Goal: Task Accomplishment & Management: Manage account settings

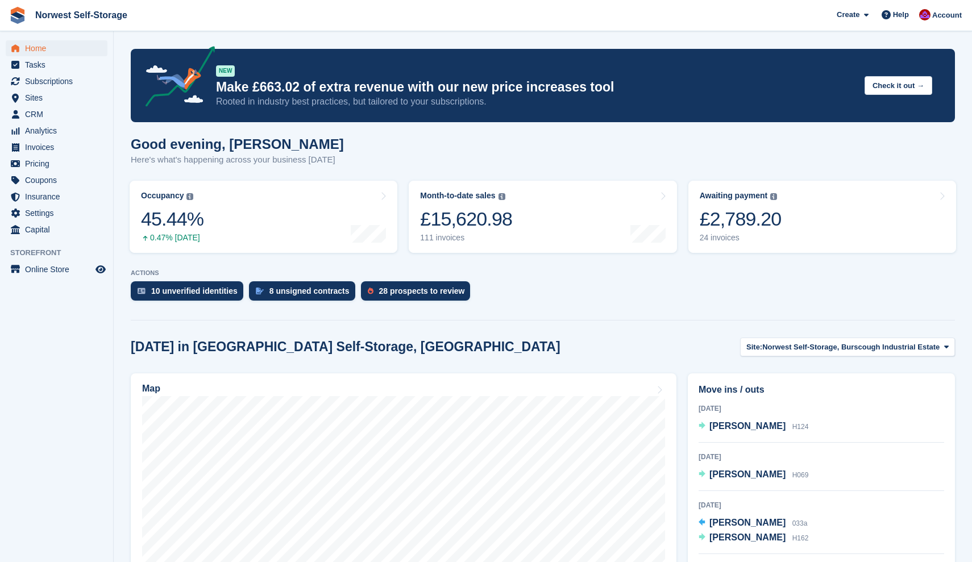
scroll to position [138, 0]
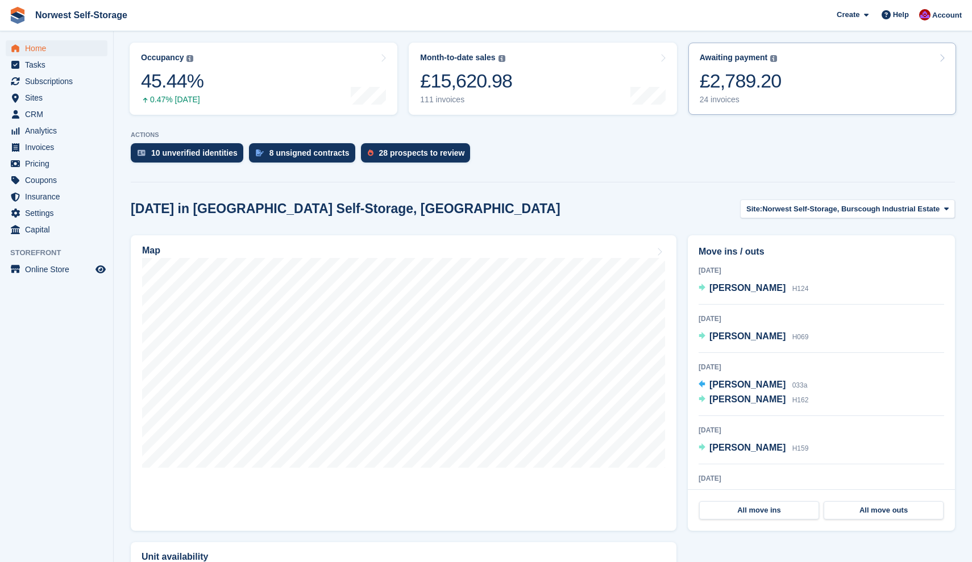
click at [816, 78] on link "Awaiting payment The total outstanding balance on all open invoices. £2,789.20 …" at bounding box center [822, 79] width 268 height 72
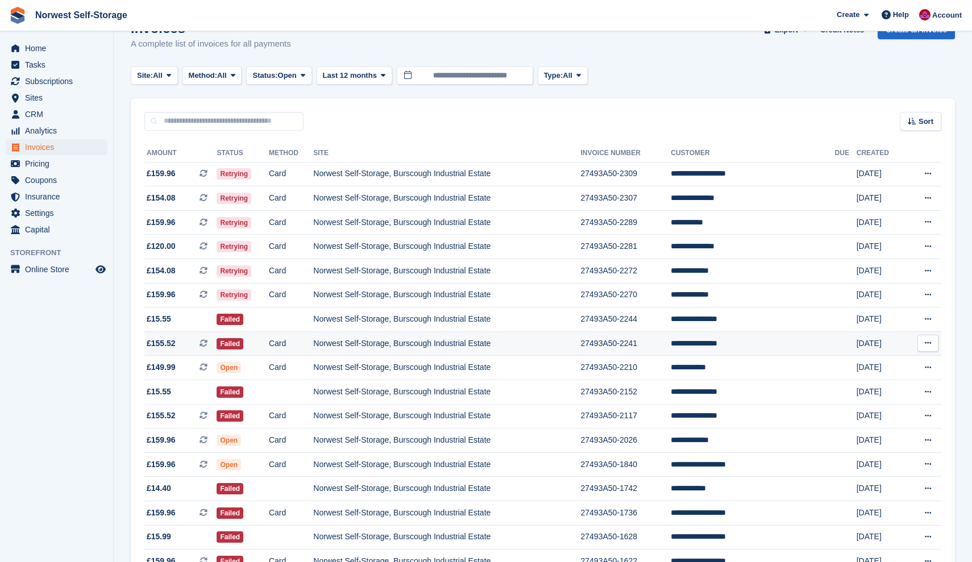
scroll to position [32, 0]
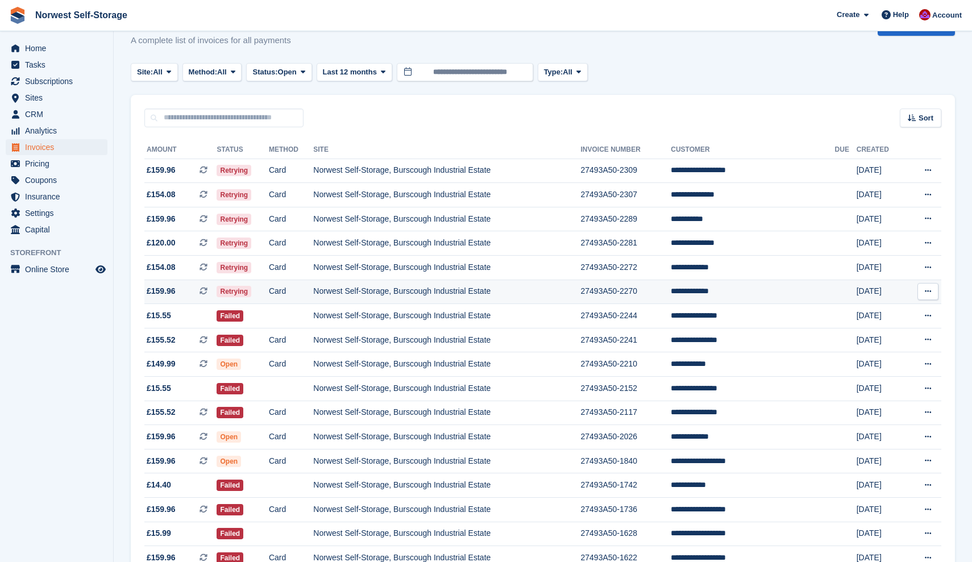
click at [188, 289] on span "£159.96 This is a recurring subscription invoice." at bounding box center [180, 291] width 72 height 12
click at [193, 270] on span "£154.08 This is a recurring subscription invoice." at bounding box center [180, 267] width 72 height 12
click at [187, 242] on span "£120.00 This is a recurring subscription invoice." at bounding box center [180, 243] width 72 height 12
click at [195, 216] on span "£159.96 This is a recurring subscription invoice." at bounding box center [180, 219] width 72 height 12
click at [189, 193] on span "£154.08 This is a recurring subscription invoice." at bounding box center [180, 195] width 72 height 12
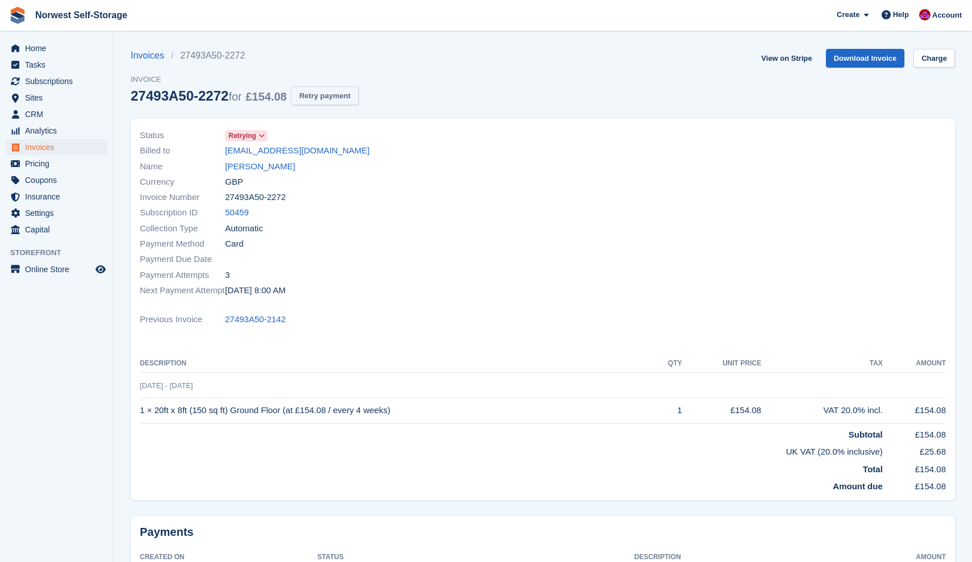
click at [345, 91] on button "Retry payment" at bounding box center [324, 95] width 67 height 19
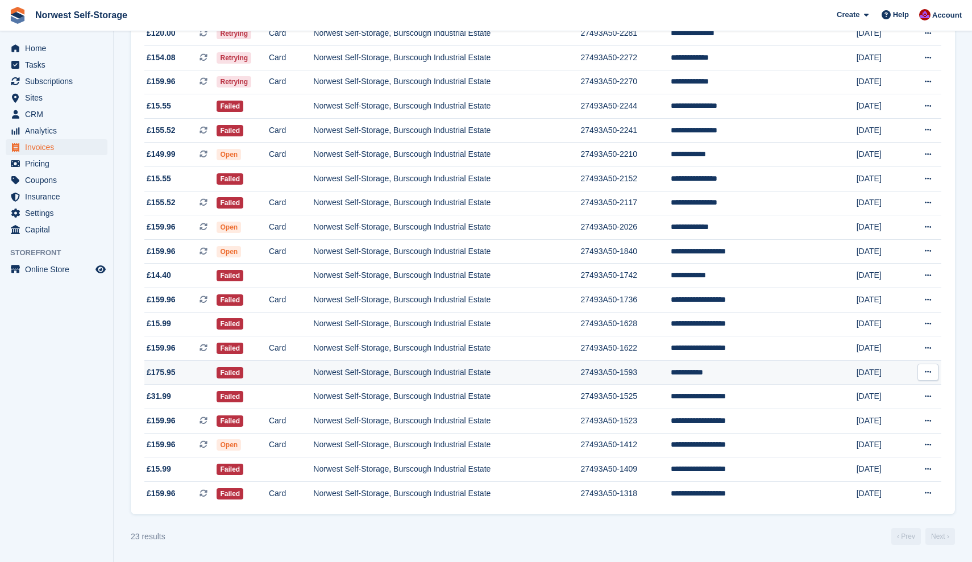
scroll to position [167, 0]
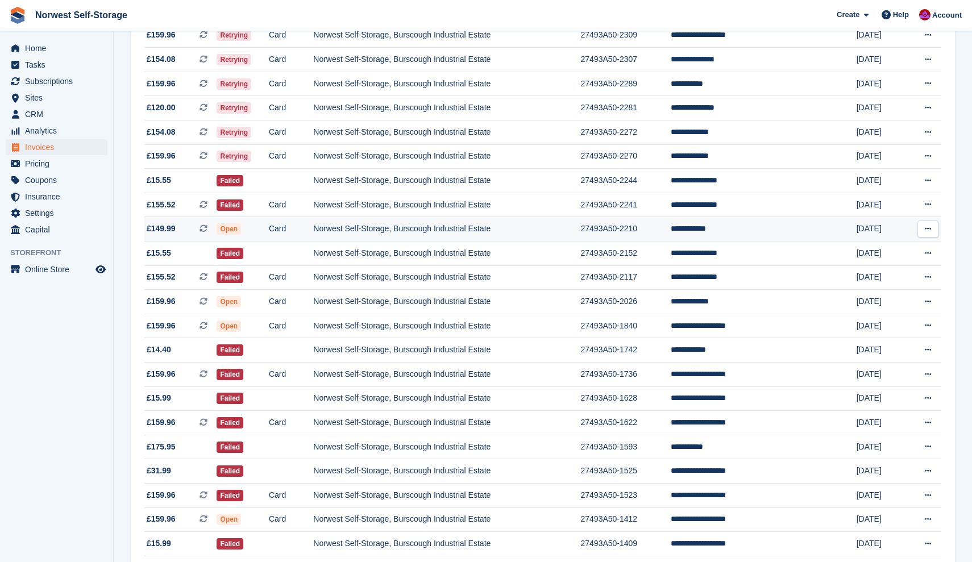
click at [186, 233] on span "£149.99 This is a recurring subscription invoice." at bounding box center [180, 229] width 72 height 12
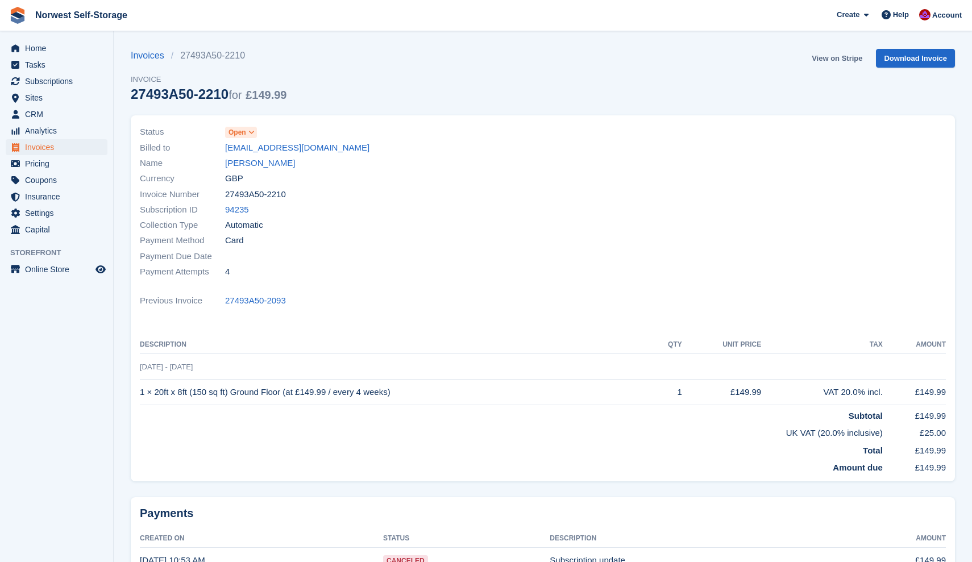
click at [832, 57] on link "View on Stripe" at bounding box center [837, 58] width 60 height 19
